Goal: Check status: Check status

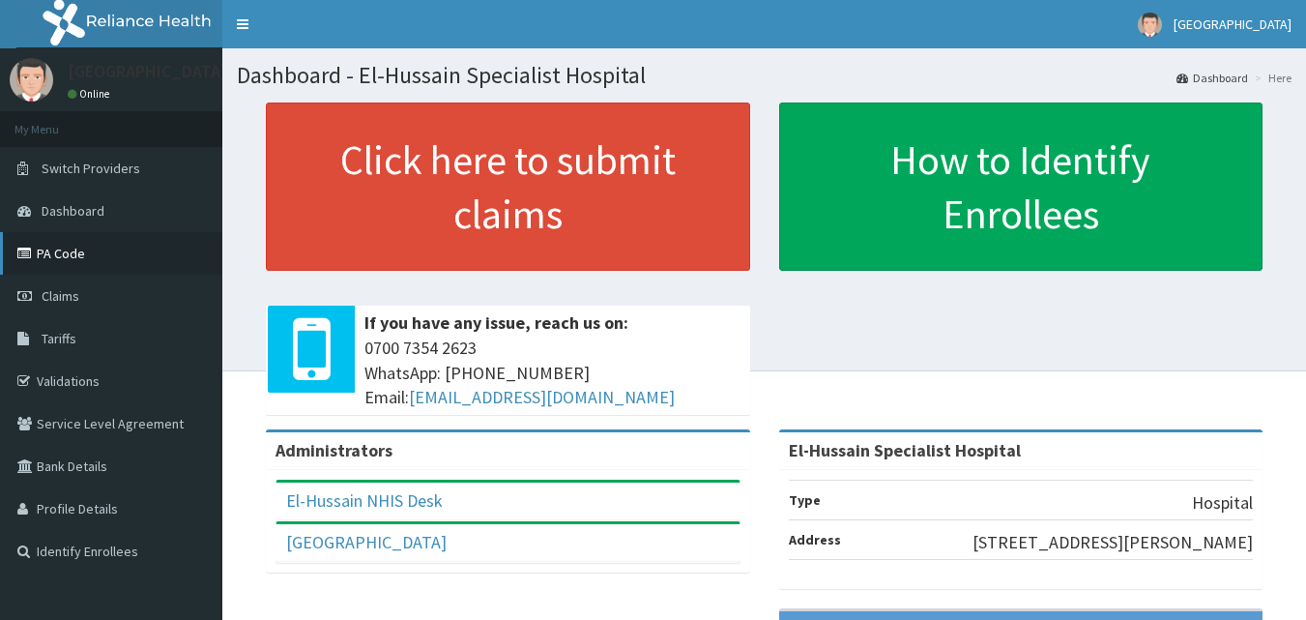
click at [130, 259] on link "PA Code" at bounding box center [111, 253] width 222 height 43
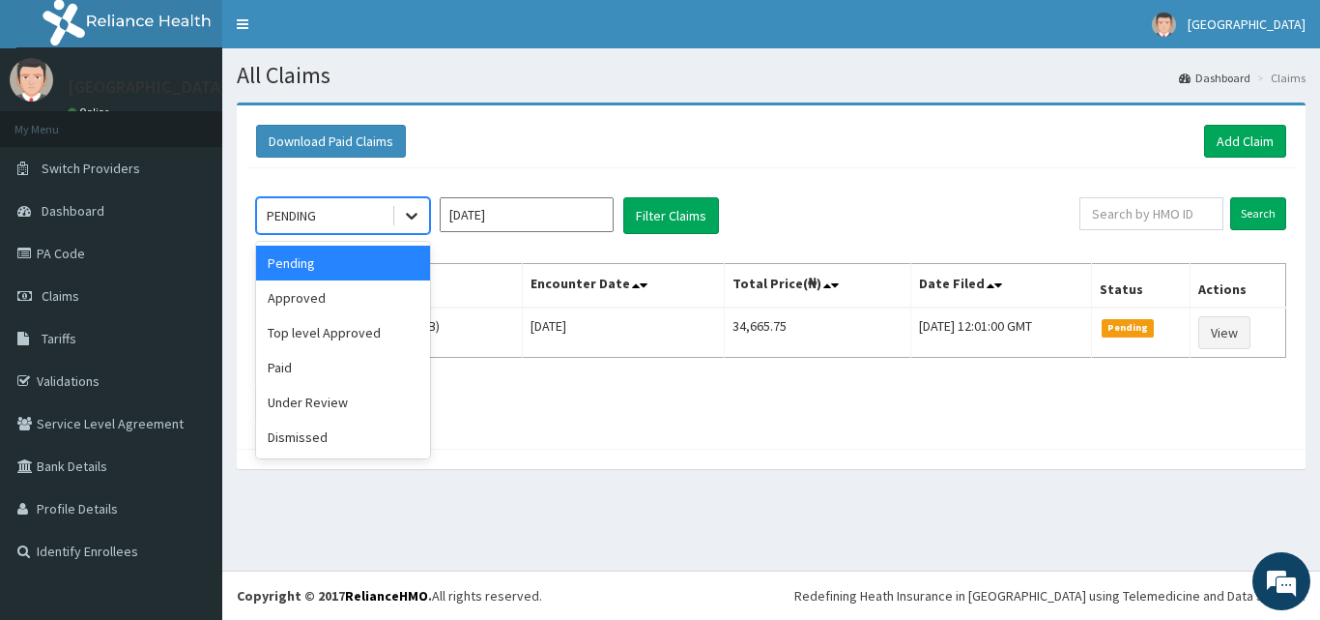
click at [410, 219] on icon at bounding box center [411, 215] width 19 height 19
click at [408, 356] on div "Paid" at bounding box center [343, 367] width 174 height 35
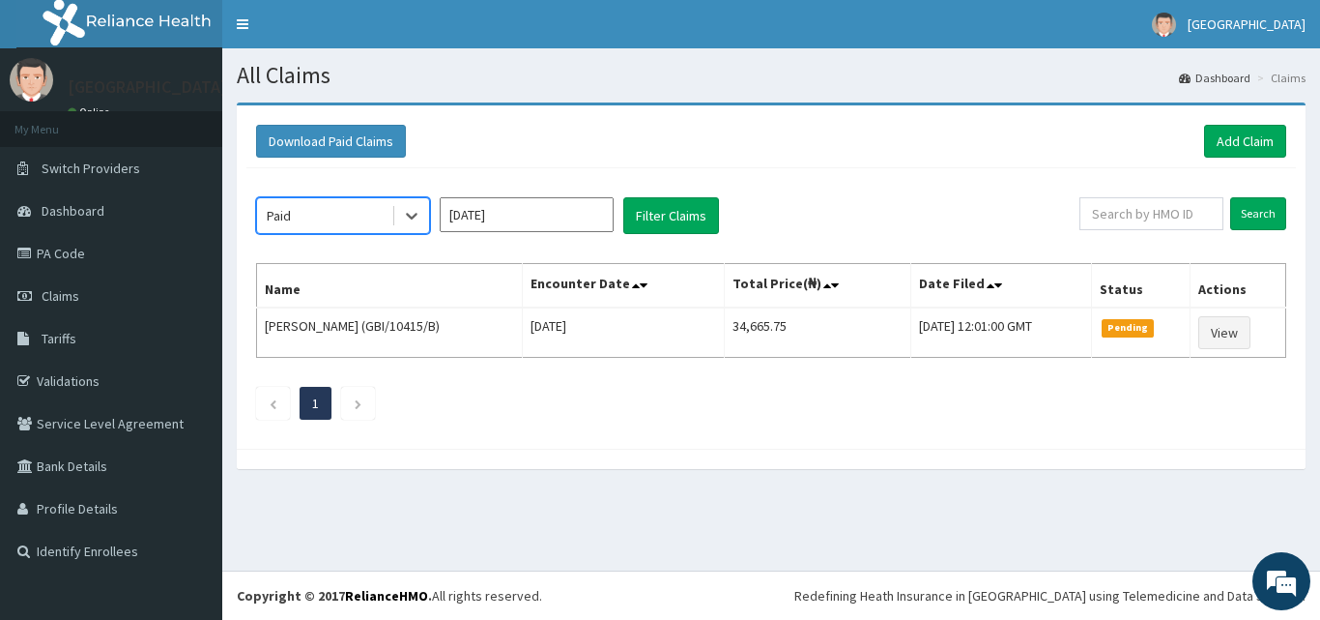
click at [549, 217] on input "[DATE]" at bounding box center [527, 214] width 174 height 35
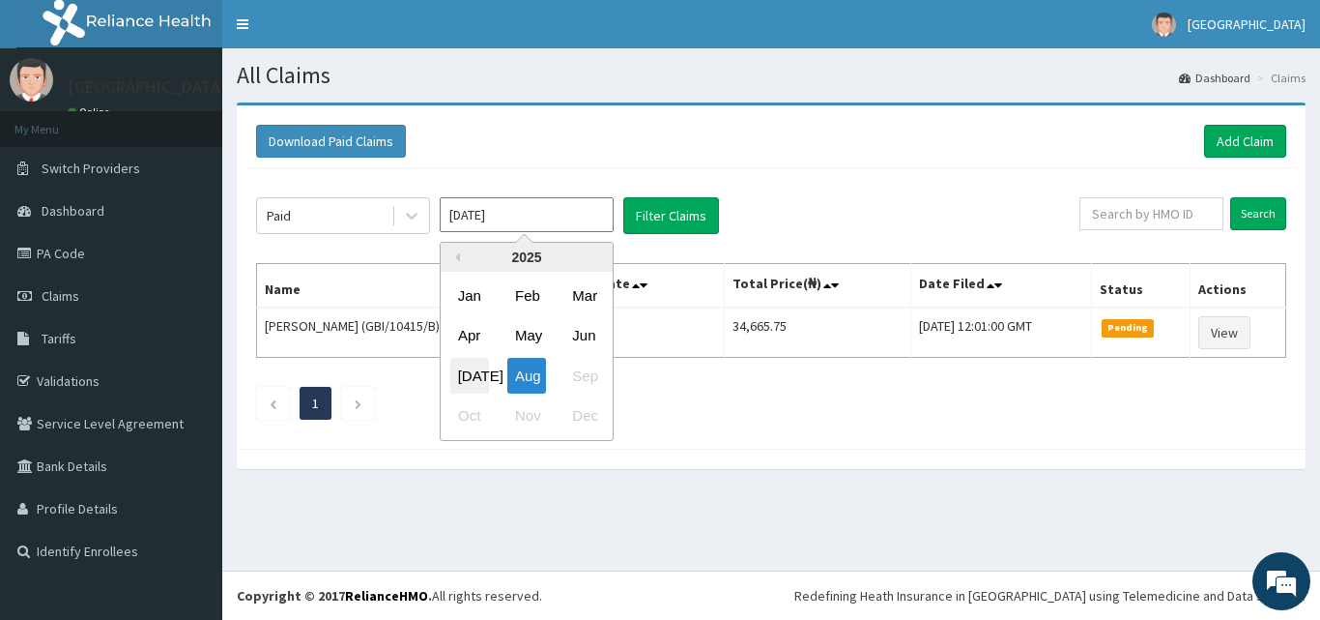
click at [467, 370] on div "[DATE]" at bounding box center [469, 376] width 39 height 36
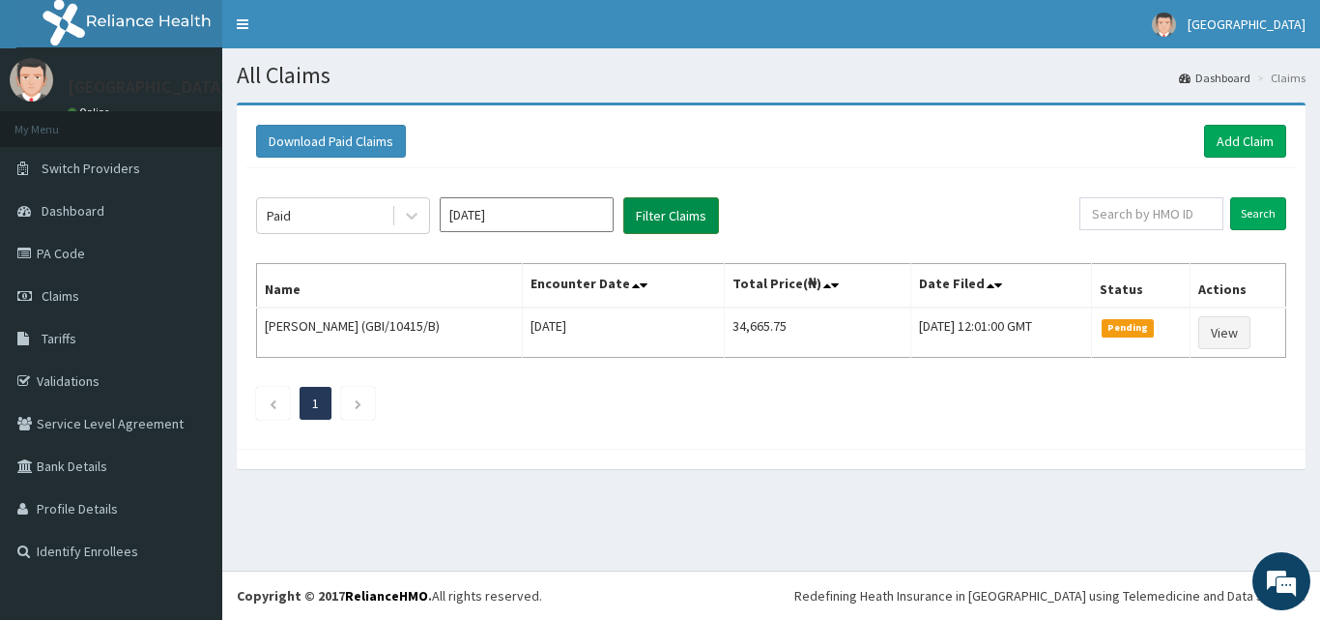
click at [654, 216] on button "Filter Claims" at bounding box center [671, 215] width 96 height 37
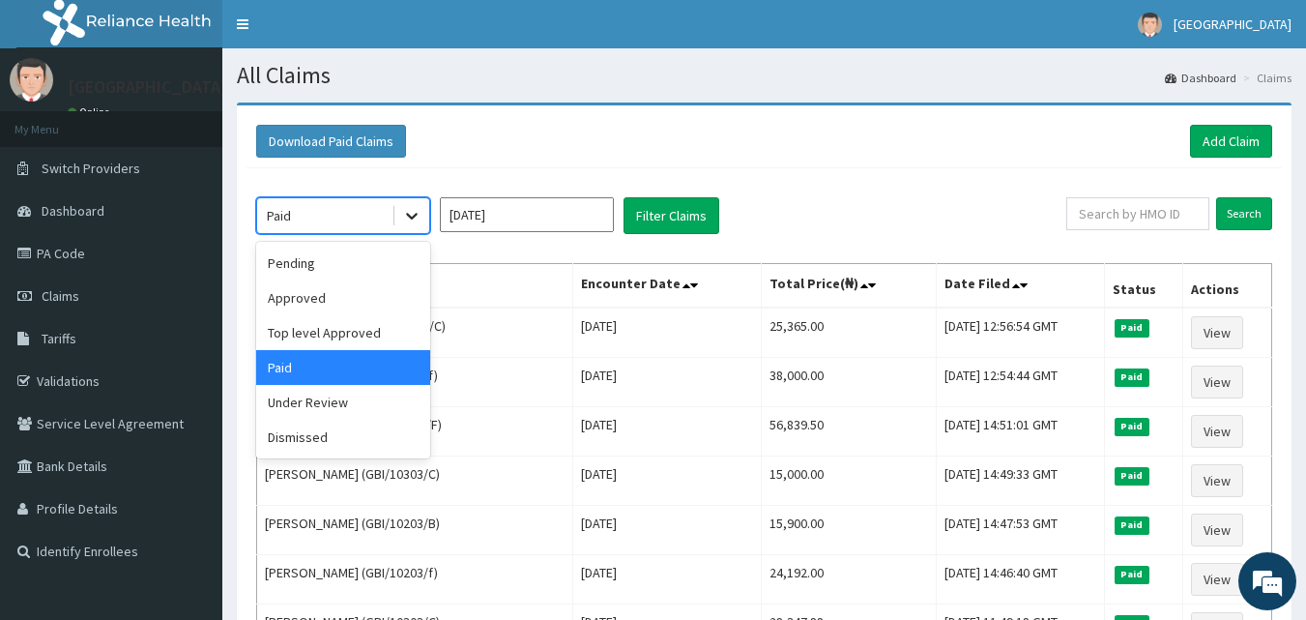
click at [411, 218] on icon at bounding box center [412, 217] width 12 height 7
drag, startPoint x: 380, startPoint y: 320, endPoint x: 466, endPoint y: 251, distance: 110.0
click at [382, 320] on div "Top level Approved" at bounding box center [343, 332] width 174 height 35
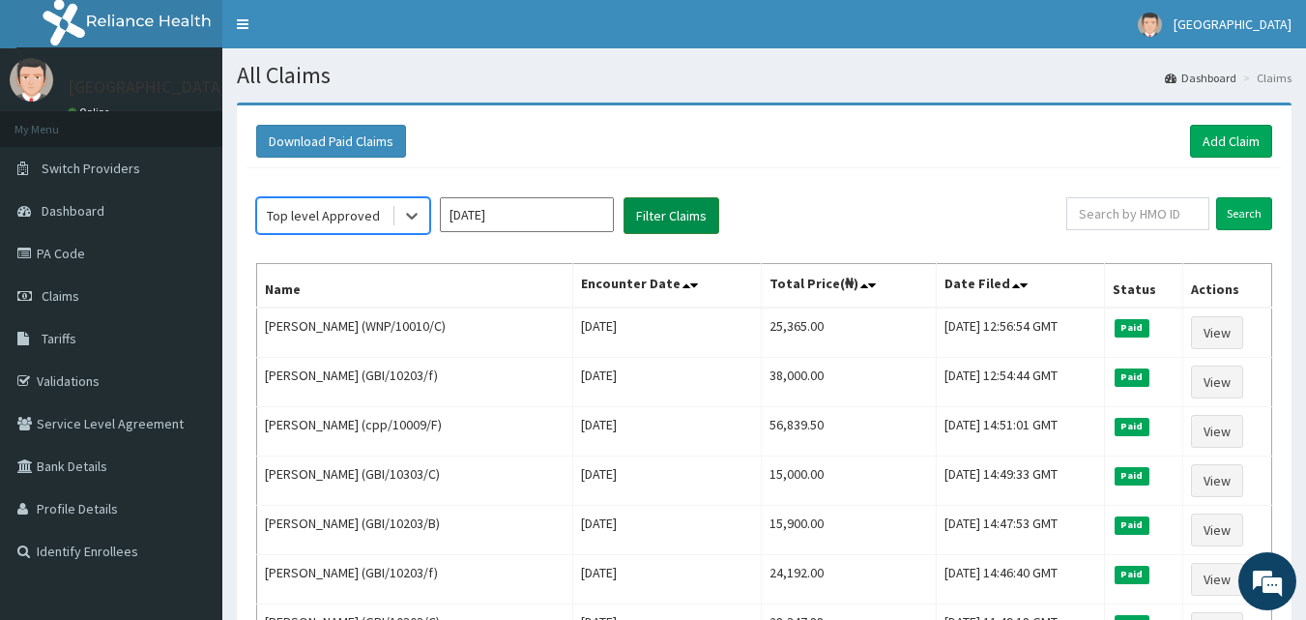
click at [651, 218] on button "Filter Claims" at bounding box center [671, 215] width 96 height 37
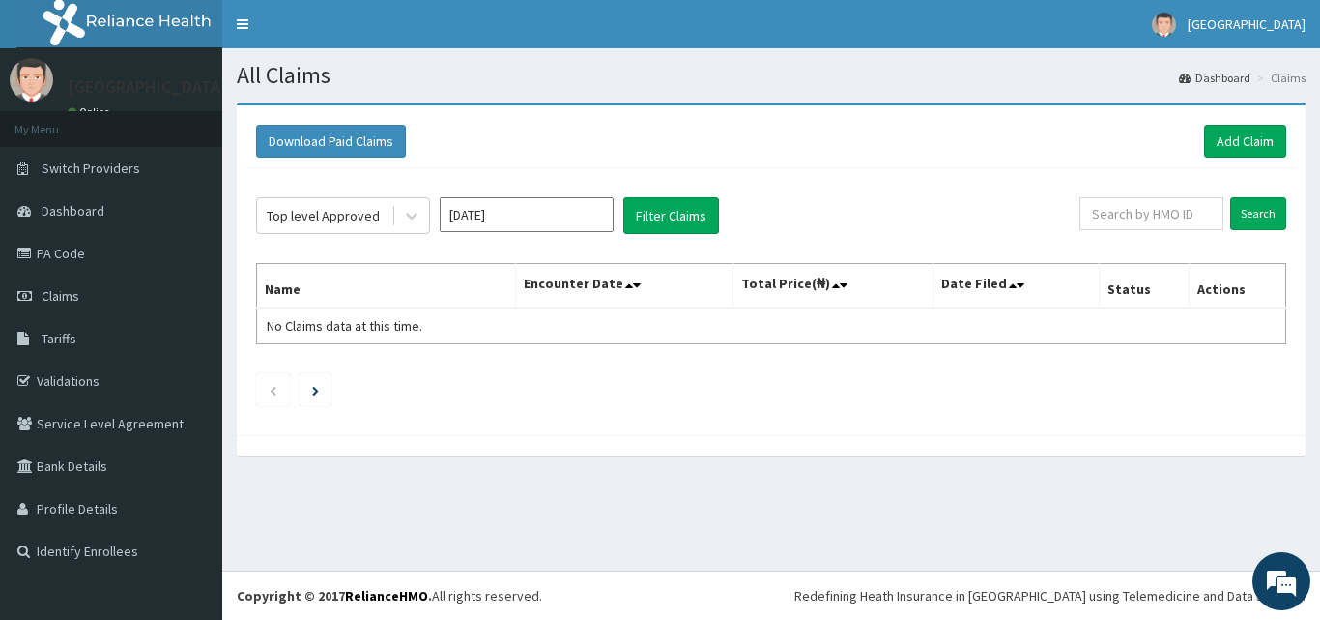
click at [461, 216] on input "[DATE]" at bounding box center [527, 214] width 174 height 35
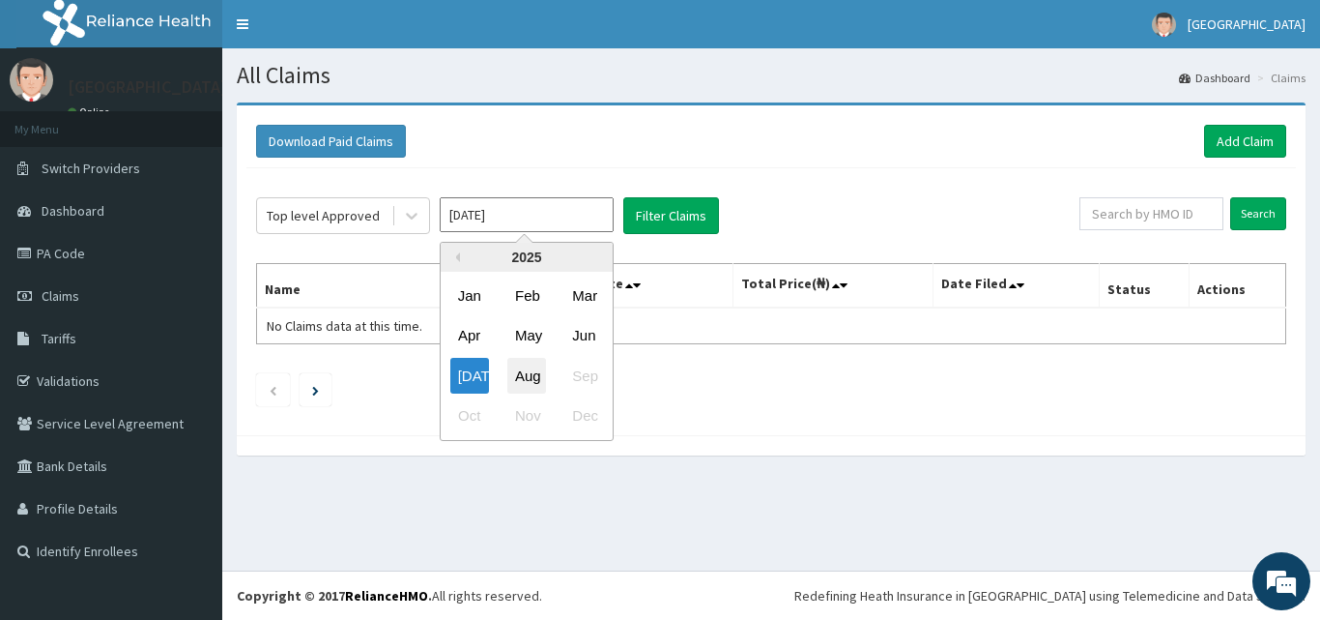
click at [531, 369] on div "Aug" at bounding box center [526, 376] width 39 height 36
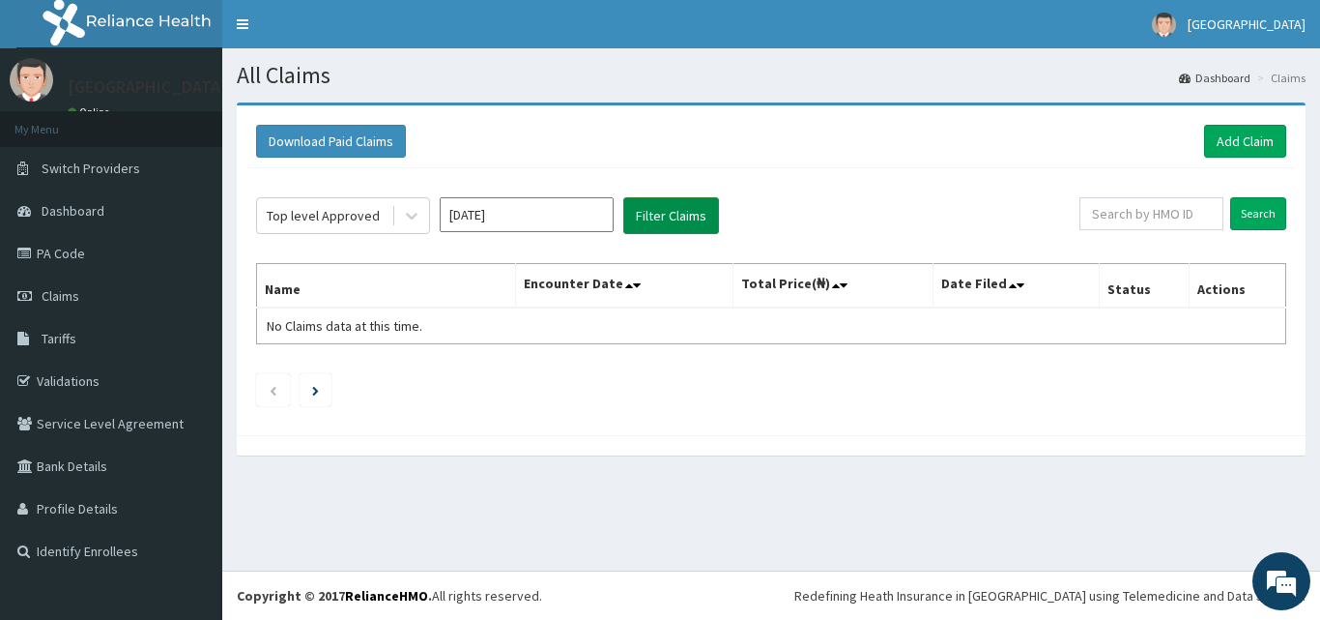
click at [656, 209] on button "Filter Claims" at bounding box center [671, 215] width 96 height 37
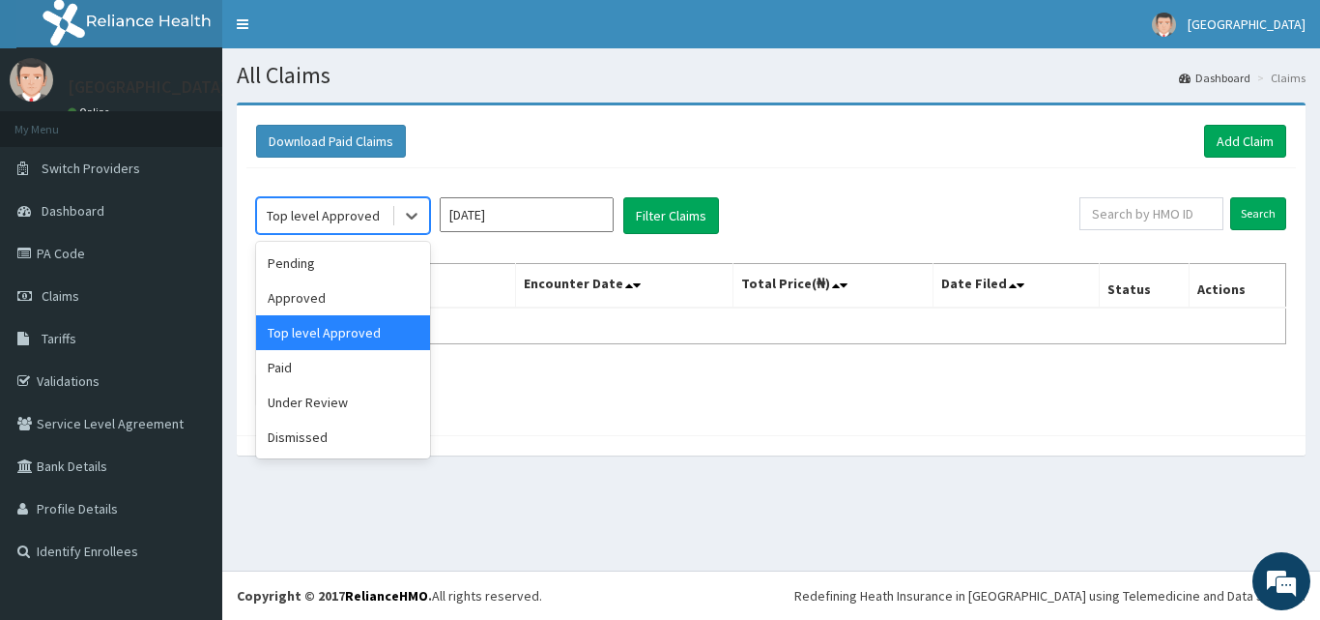
click at [389, 209] on div "Top level Approved" at bounding box center [324, 215] width 134 height 31
drag, startPoint x: 369, startPoint y: 356, endPoint x: 410, endPoint y: 263, distance: 101.3
click at [369, 353] on div "Paid" at bounding box center [343, 367] width 174 height 35
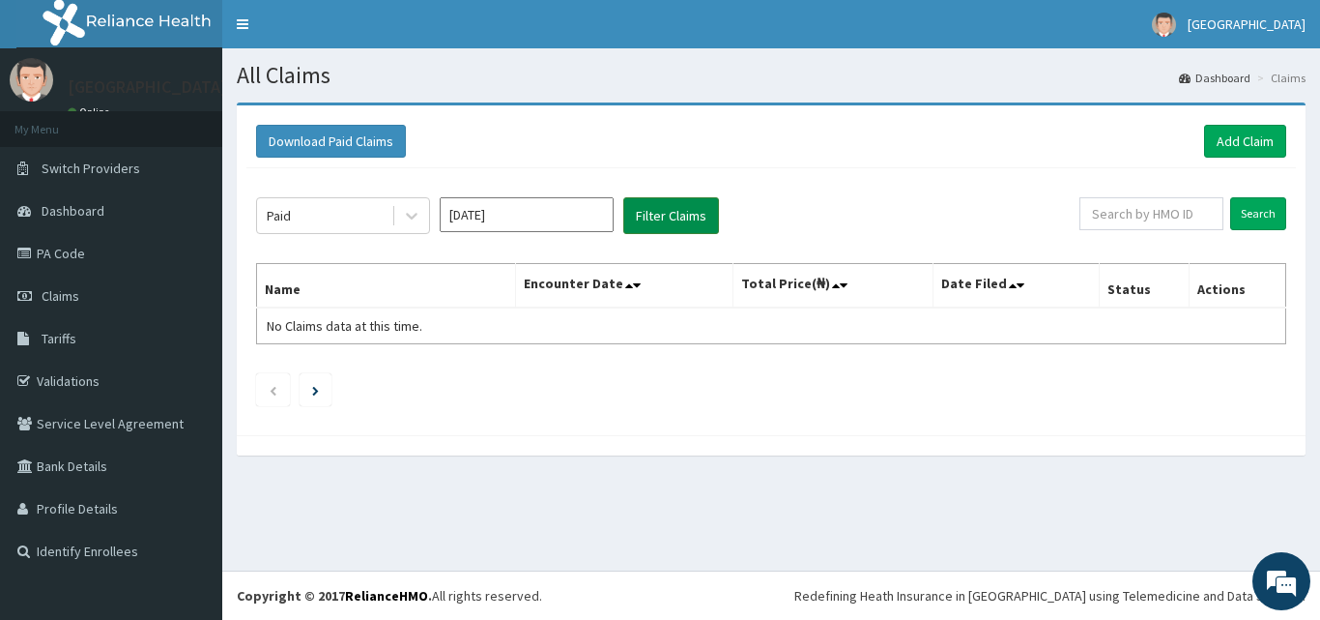
click at [700, 211] on button "Filter Claims" at bounding box center [671, 215] width 96 height 37
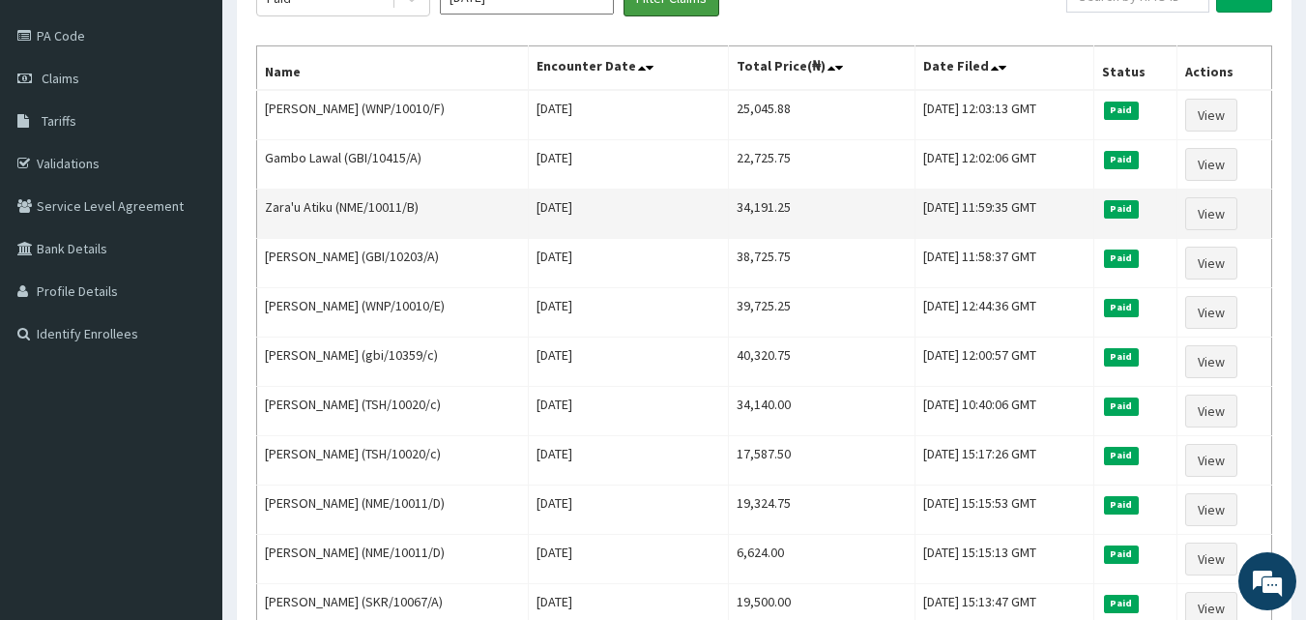
scroll to position [97, 0]
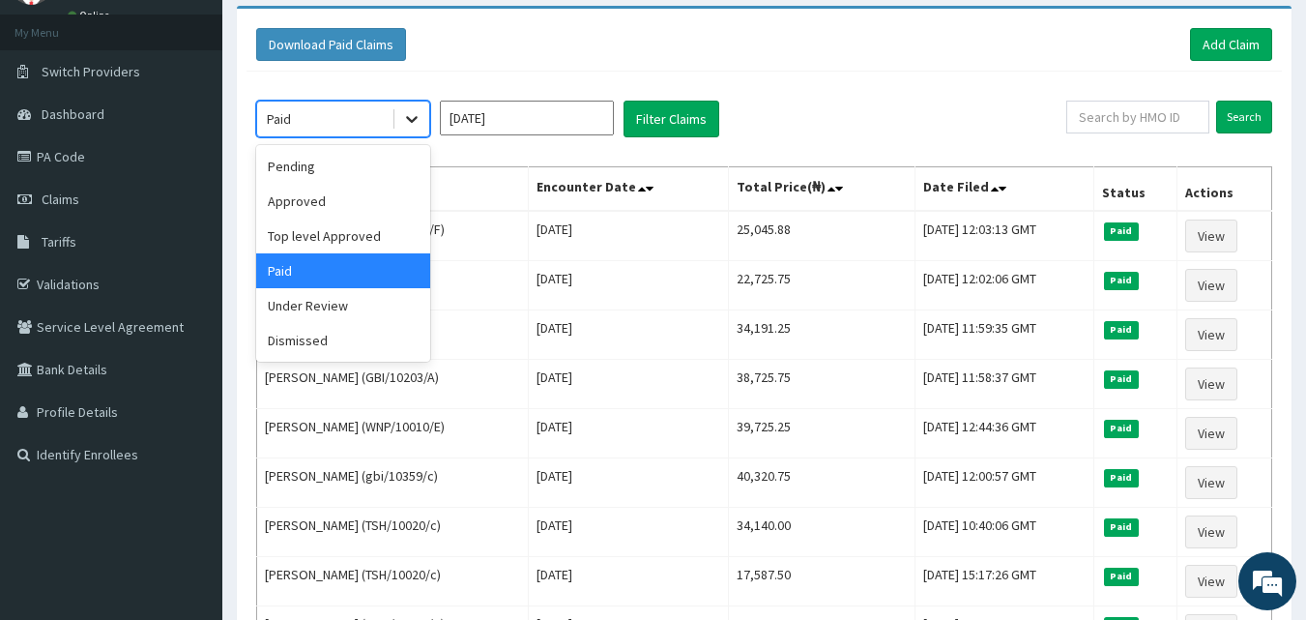
click at [408, 122] on icon at bounding box center [411, 118] width 19 height 19
click at [373, 208] on div "Approved" at bounding box center [343, 201] width 174 height 35
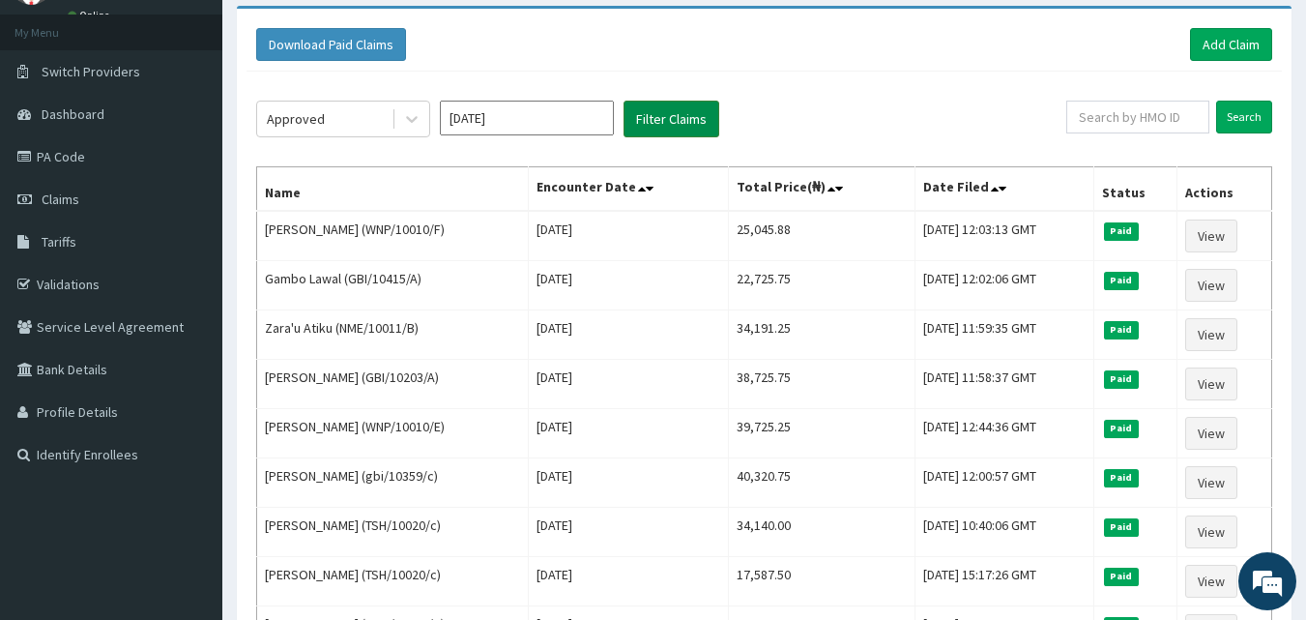
click at [647, 109] on button "Filter Claims" at bounding box center [671, 119] width 96 height 37
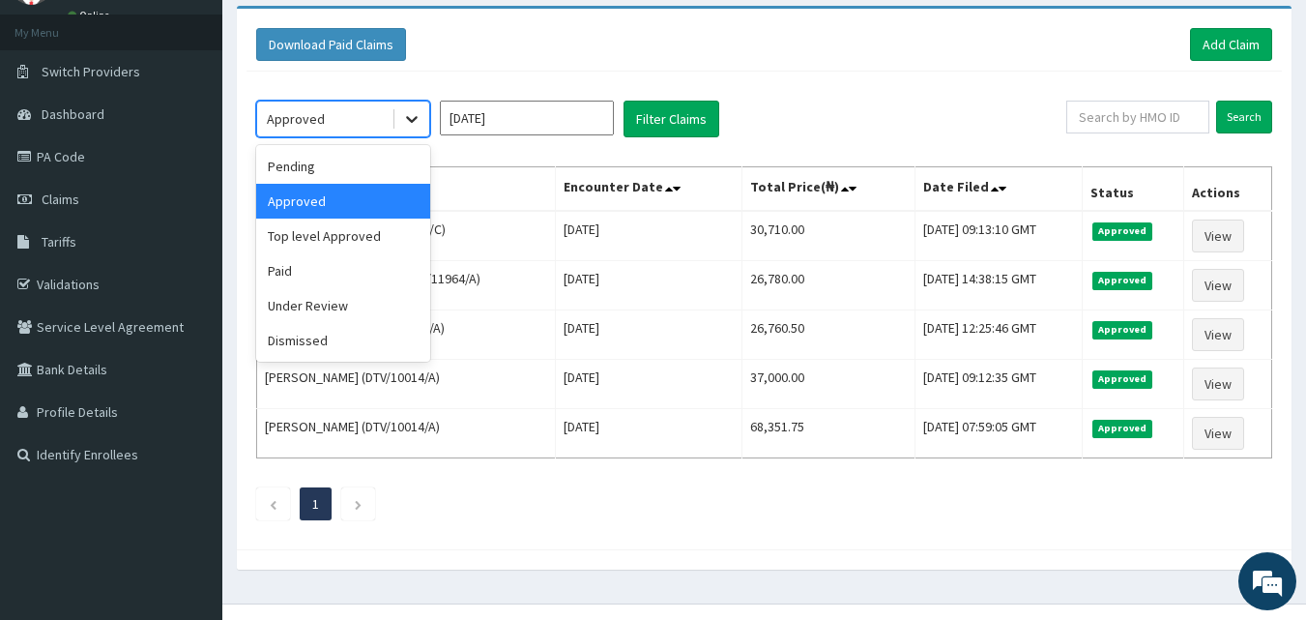
click at [416, 124] on icon at bounding box center [411, 118] width 19 height 19
click at [390, 229] on div "Top level Approved" at bounding box center [343, 235] width 174 height 35
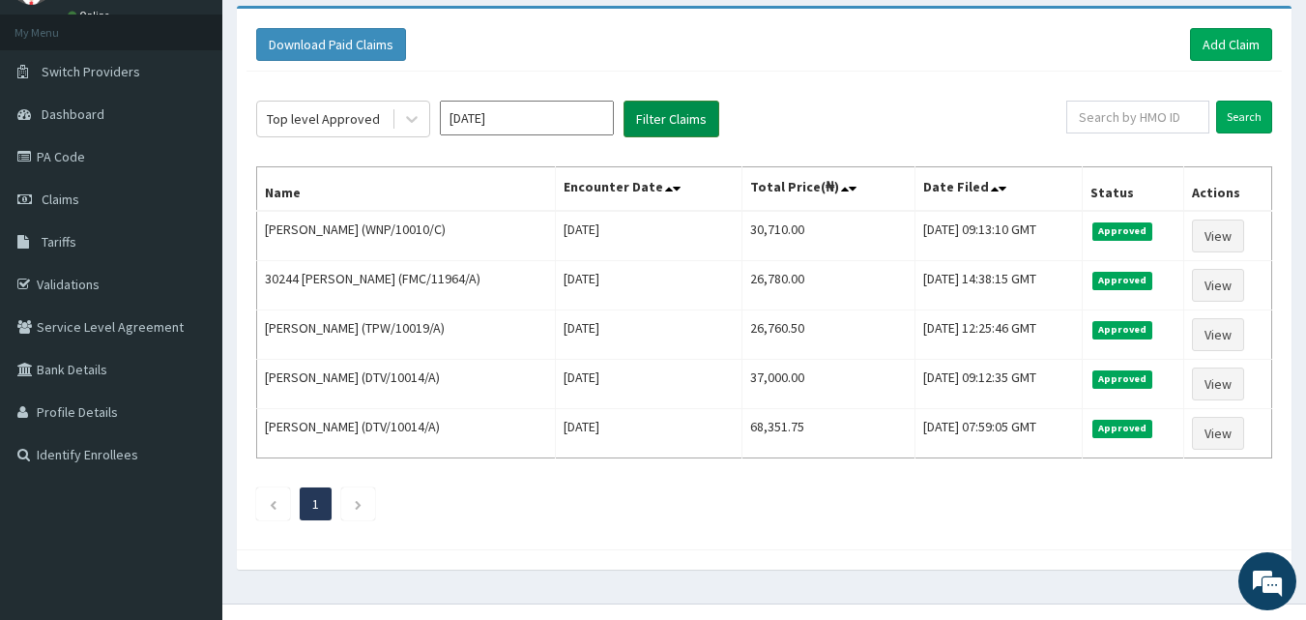
click at [645, 124] on button "Filter Claims" at bounding box center [671, 119] width 96 height 37
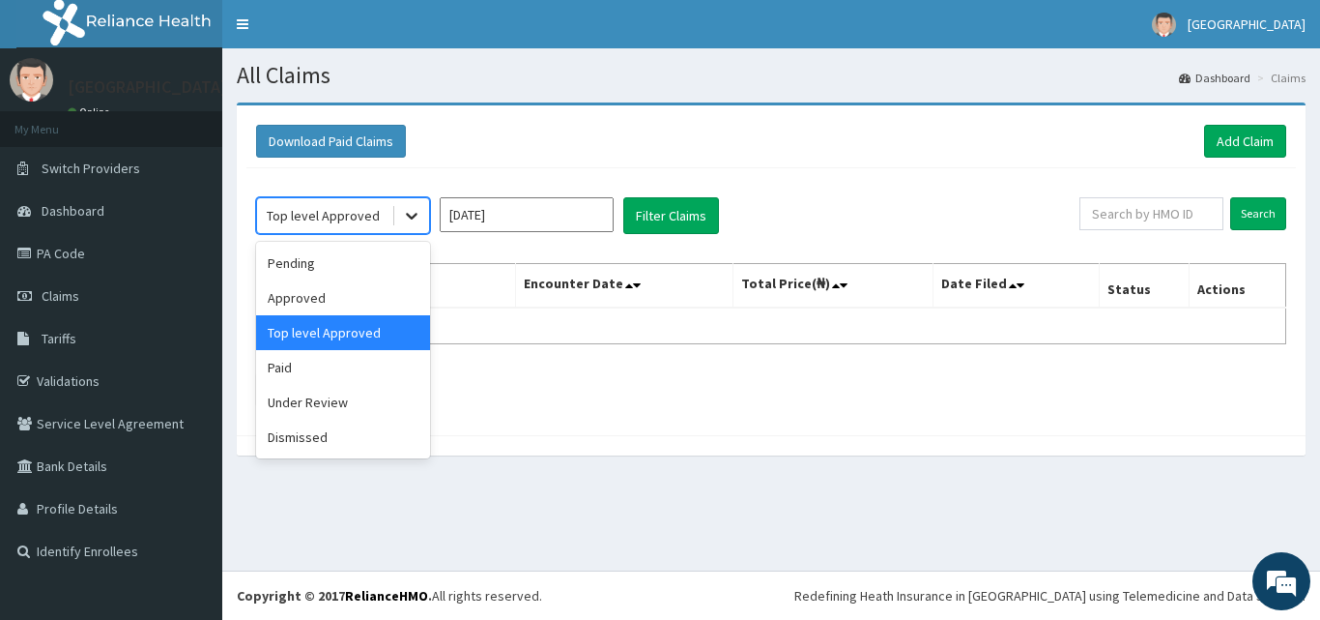
click at [412, 213] on icon at bounding box center [411, 215] width 19 height 19
click at [369, 353] on div "Paid" at bounding box center [343, 367] width 174 height 35
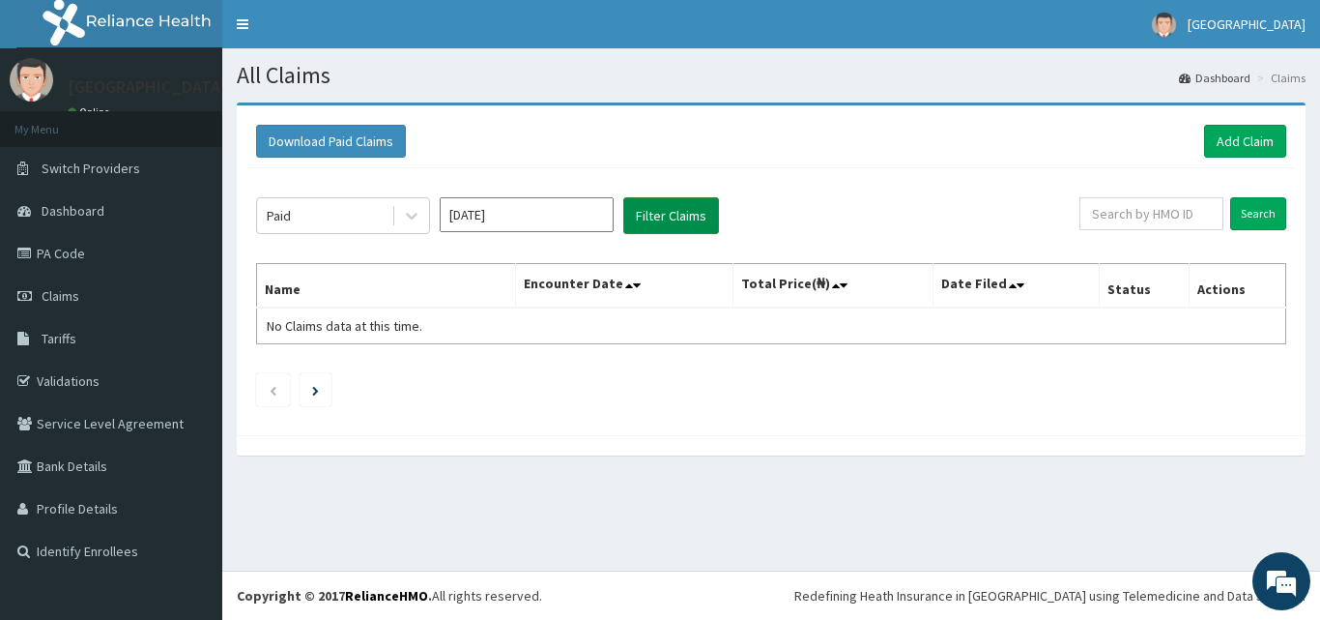
click at [645, 215] on button "Filter Claims" at bounding box center [671, 215] width 96 height 37
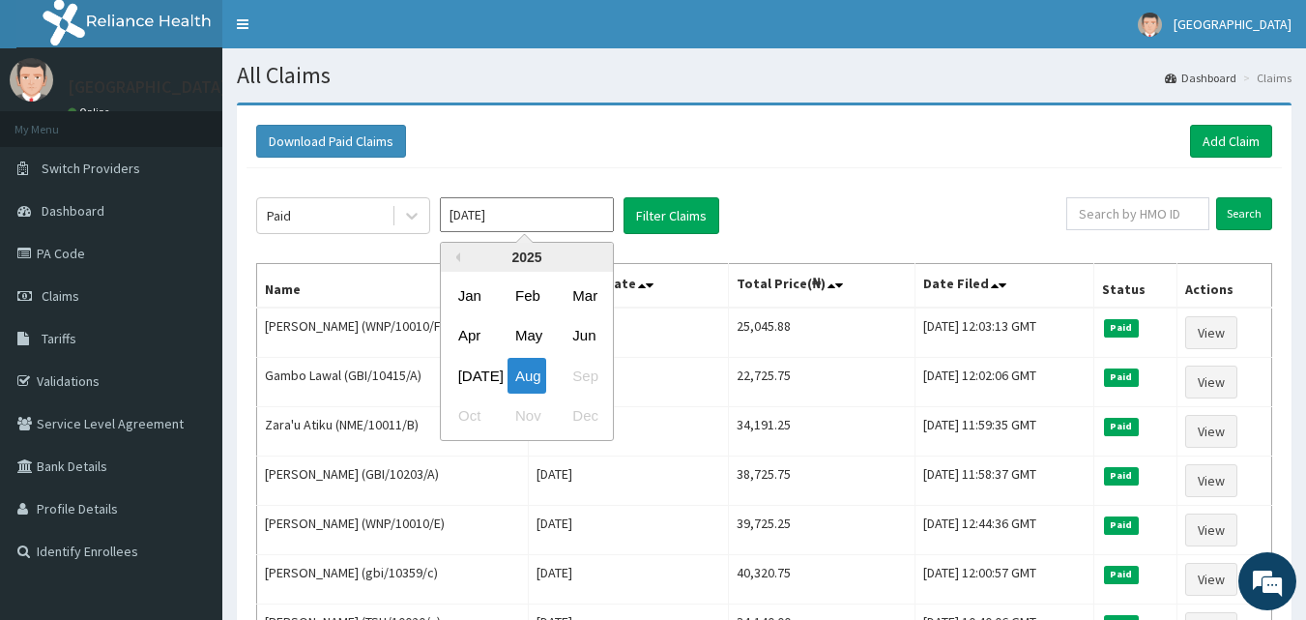
click at [497, 225] on input "[DATE]" at bounding box center [527, 214] width 174 height 35
drag, startPoint x: 471, startPoint y: 375, endPoint x: 636, endPoint y: 270, distance: 196.0
click at [482, 367] on div "[DATE]" at bounding box center [469, 376] width 39 height 36
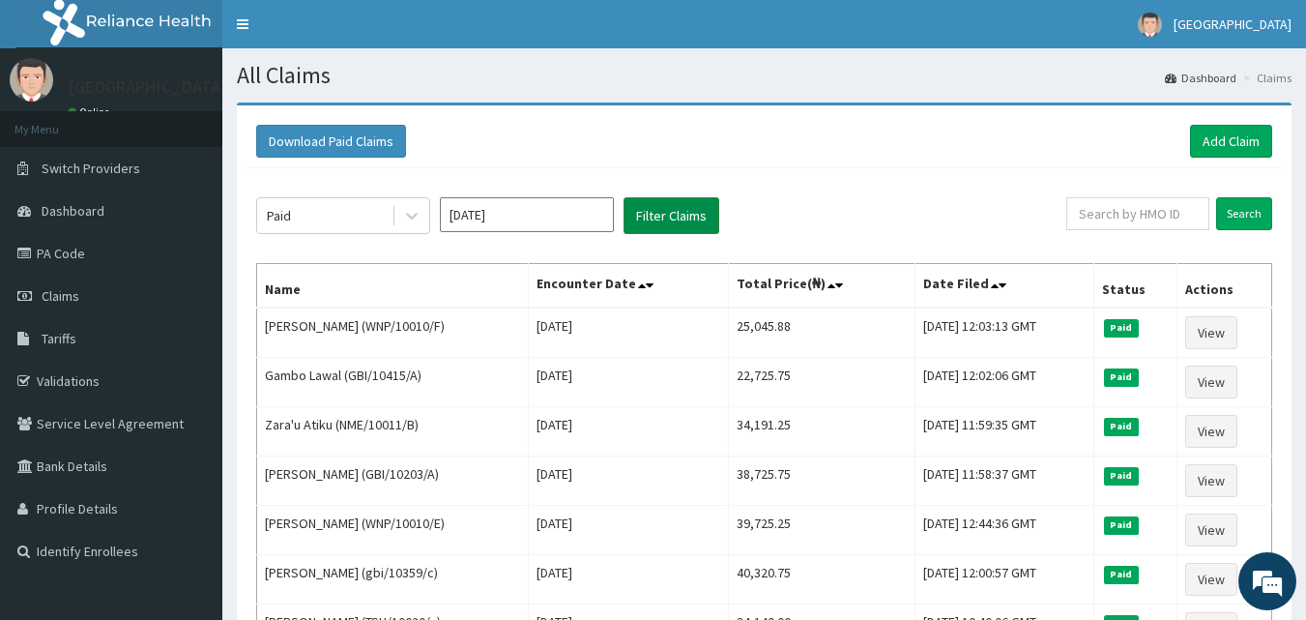
click at [665, 217] on button "Filter Claims" at bounding box center [671, 215] width 96 height 37
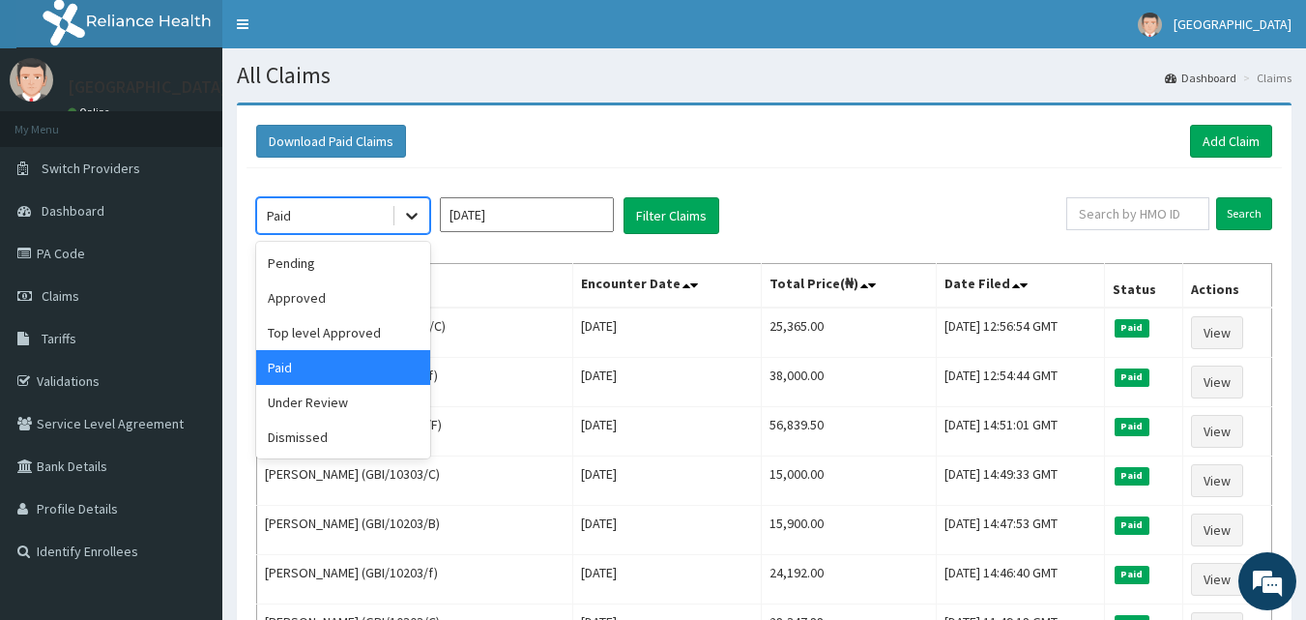
click at [412, 209] on icon at bounding box center [411, 215] width 19 height 19
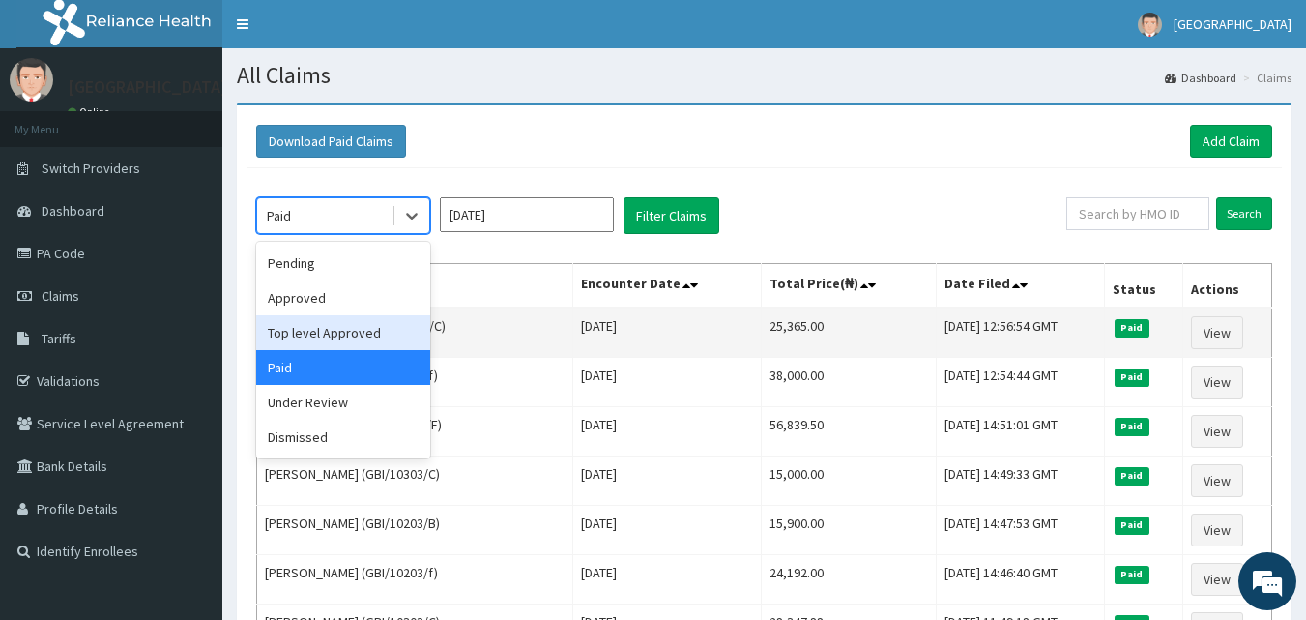
click at [349, 327] on div "Top level Approved" at bounding box center [343, 332] width 174 height 35
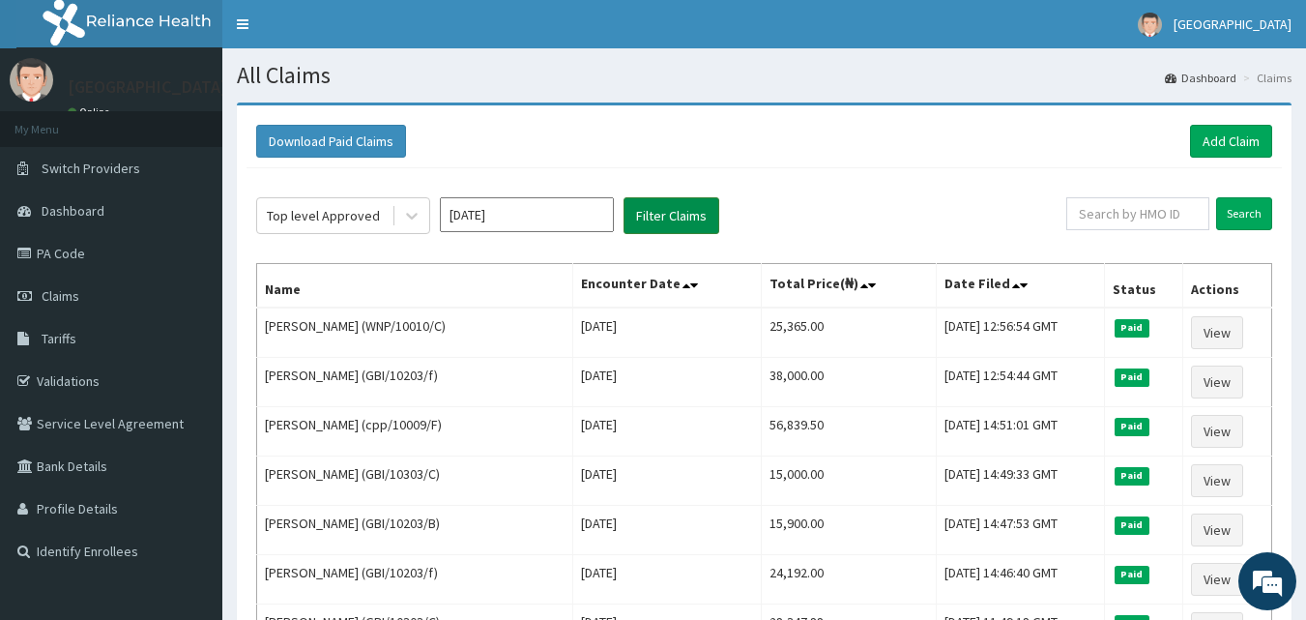
click at [650, 214] on button "Filter Claims" at bounding box center [671, 215] width 96 height 37
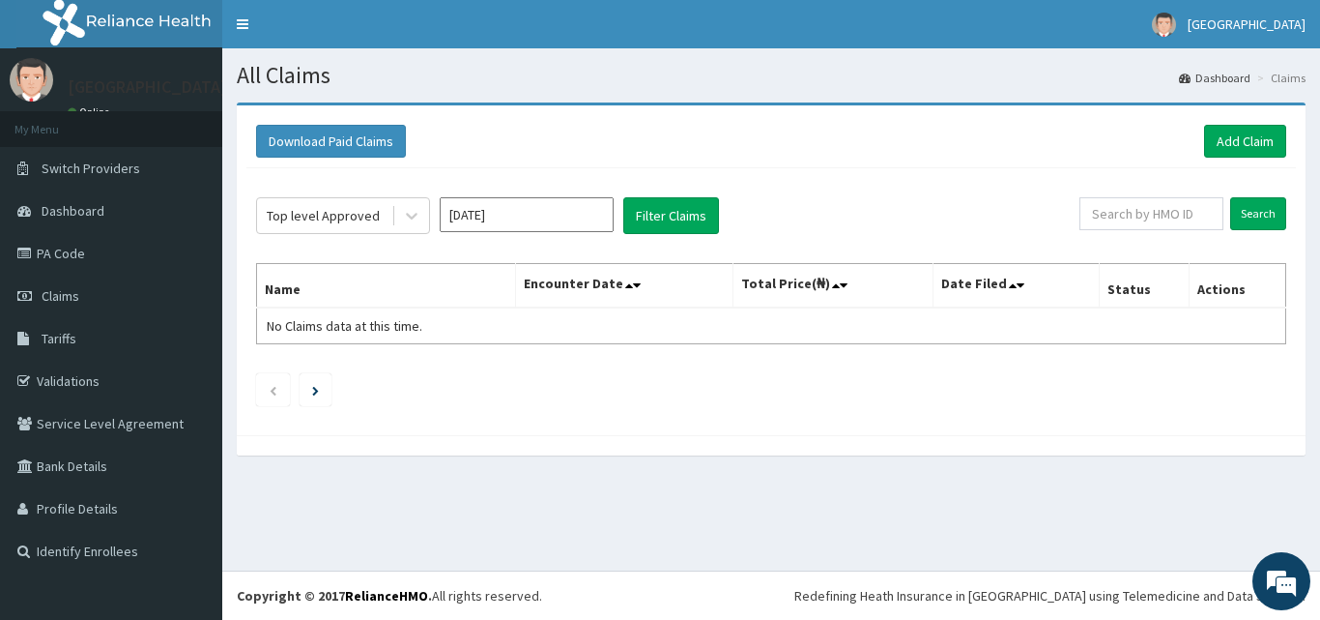
click at [566, 213] on input "[DATE]" at bounding box center [527, 214] width 174 height 35
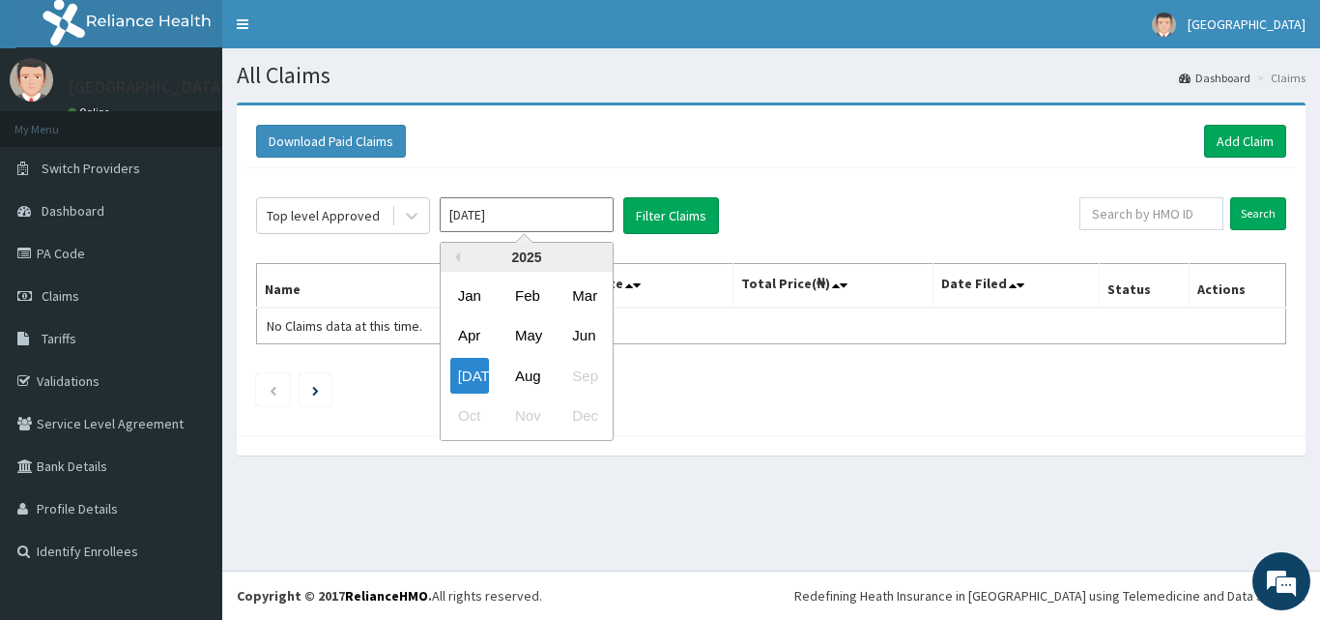
drag, startPoint x: 532, startPoint y: 368, endPoint x: 505, endPoint y: 353, distance: 30.3
click at [516, 361] on div "Aug" at bounding box center [526, 376] width 39 height 36
type input "[DATE]"
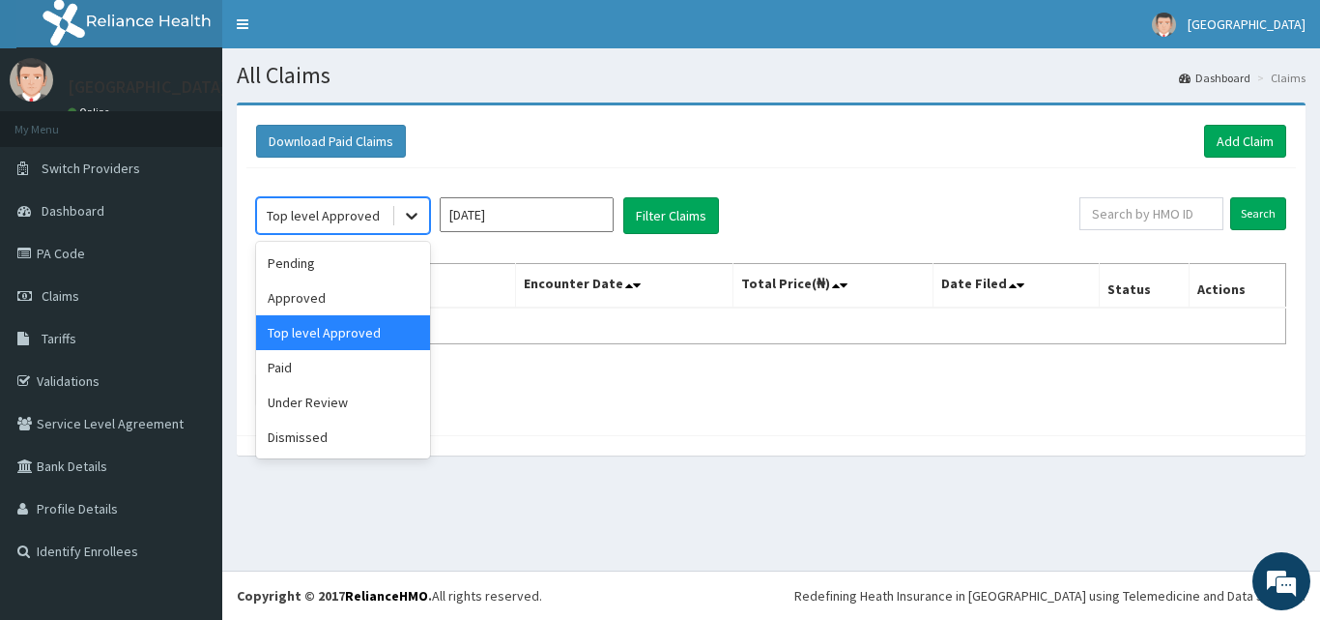
click at [399, 220] on div at bounding box center [411, 215] width 35 height 35
drag, startPoint x: 356, startPoint y: 305, endPoint x: 474, endPoint y: 251, distance: 129.7
click at [368, 295] on div "Approved" at bounding box center [343, 297] width 174 height 35
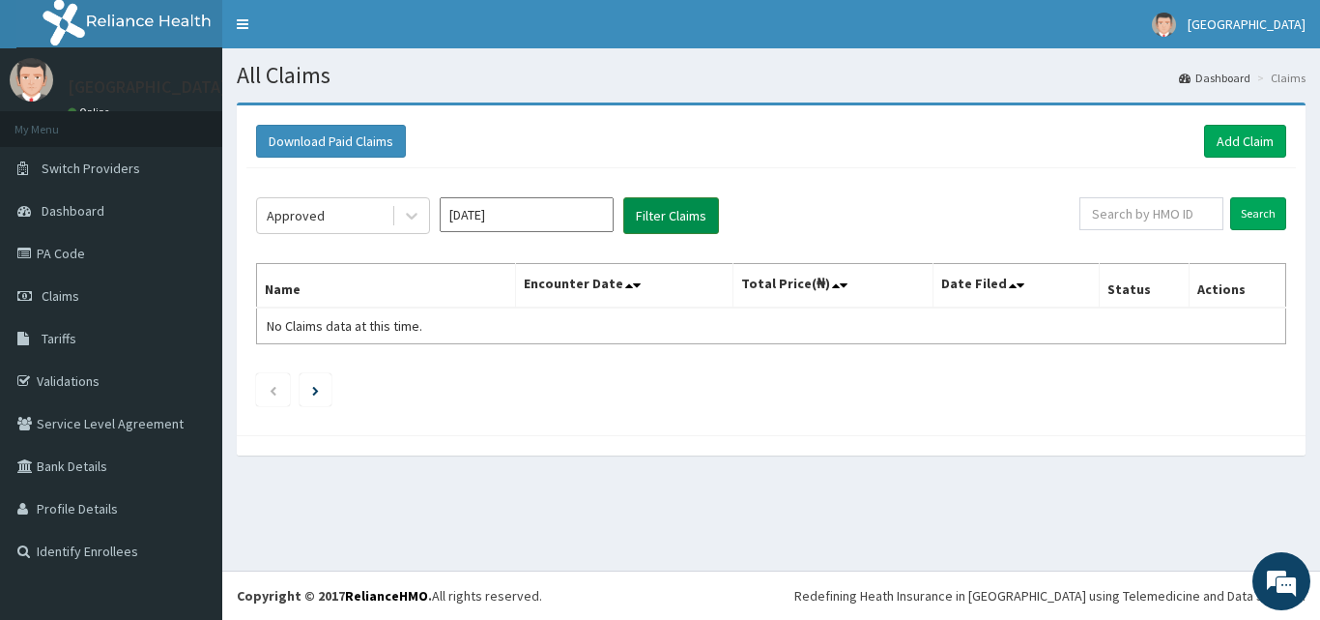
click at [649, 216] on button "Filter Claims" at bounding box center [671, 215] width 96 height 37
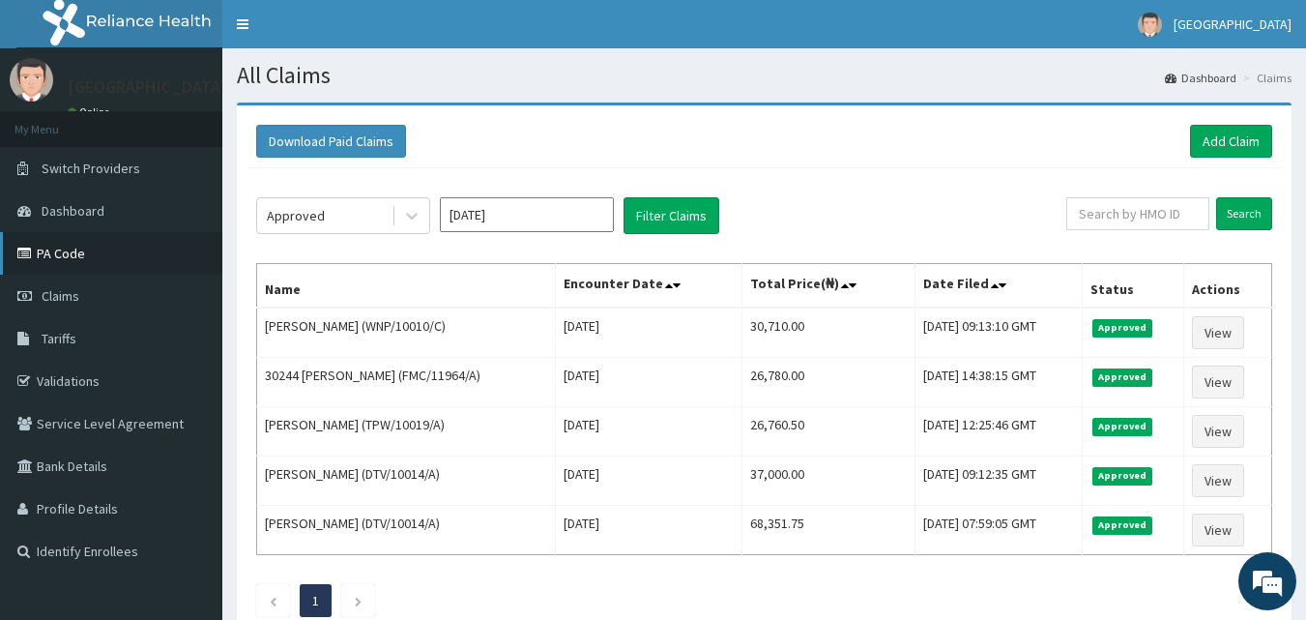
click at [69, 256] on link "PA Code" at bounding box center [111, 253] width 222 height 43
